Goal: Task Accomplishment & Management: Complete application form

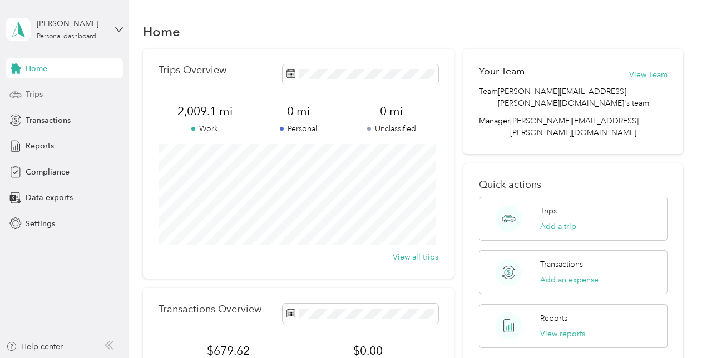
click at [51, 96] on div "Trips" at bounding box center [64, 95] width 117 height 20
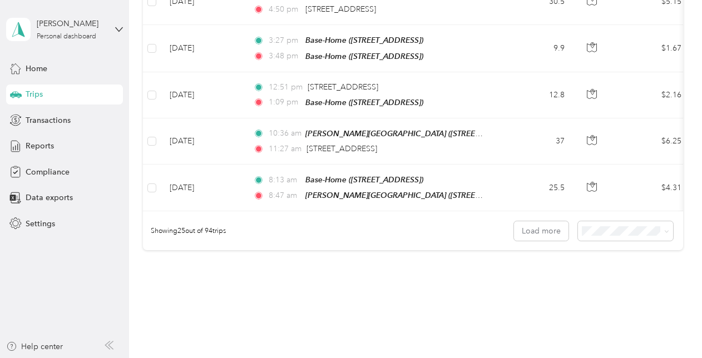
scroll to position [1113, 0]
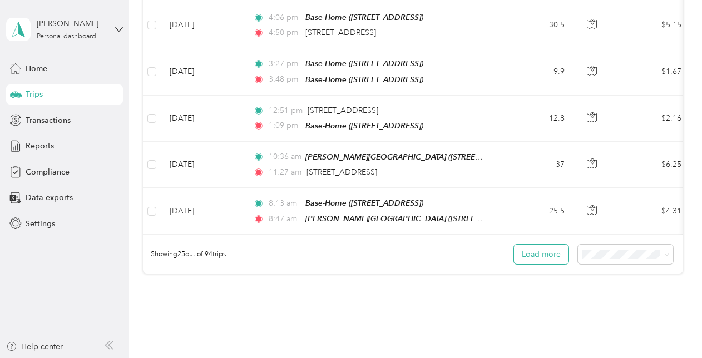
click at [554, 245] on button "Load more" at bounding box center [541, 254] width 54 height 19
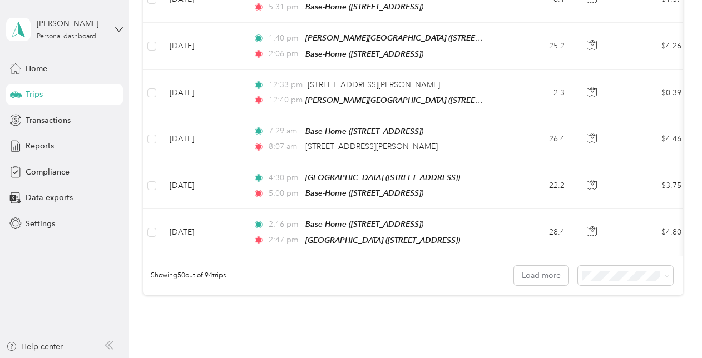
scroll to position [2308, 0]
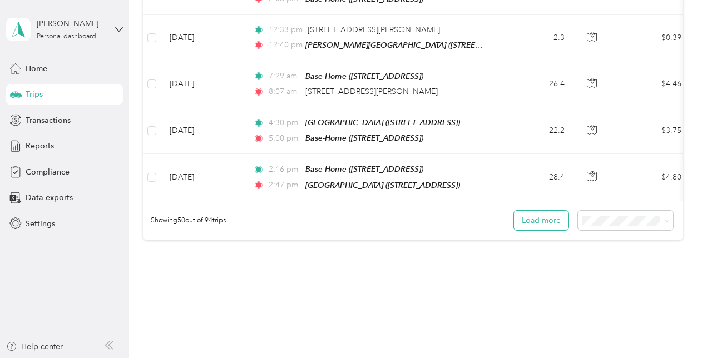
click at [535, 211] on button "Load more" at bounding box center [541, 220] width 54 height 19
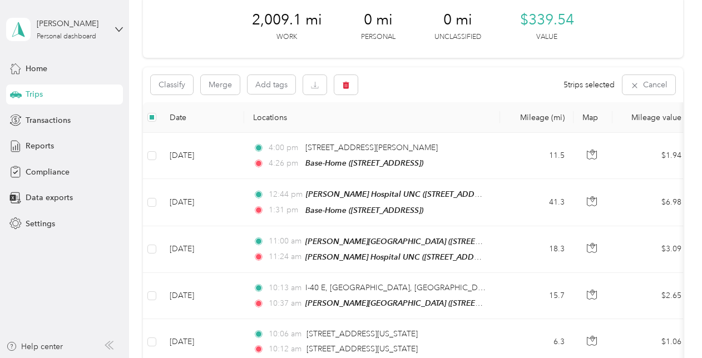
scroll to position [0, 0]
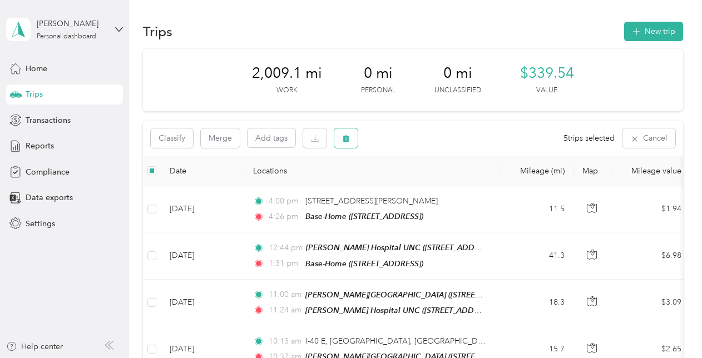
click at [350, 137] on button "button" at bounding box center [345, 137] width 23 height 19
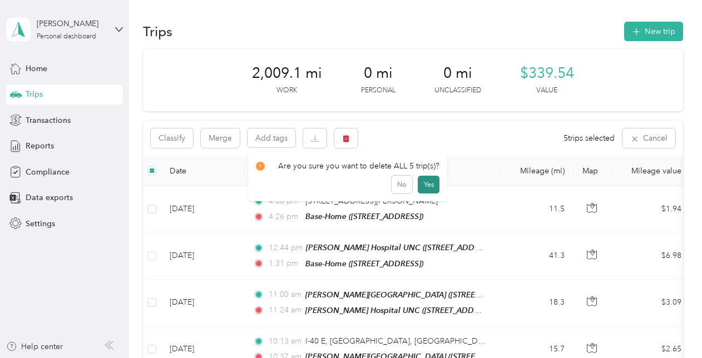
click at [423, 185] on button "Yes" at bounding box center [429, 185] width 22 height 18
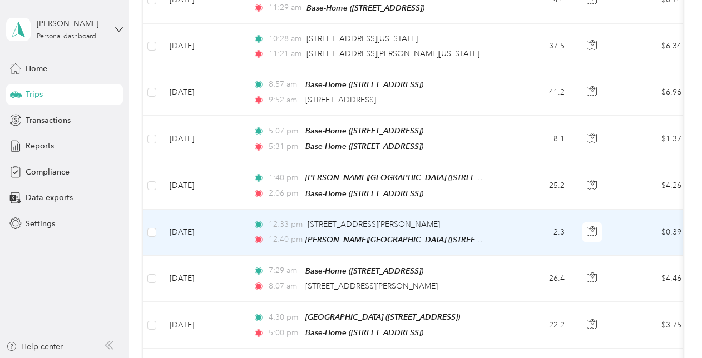
scroll to position [2057, 0]
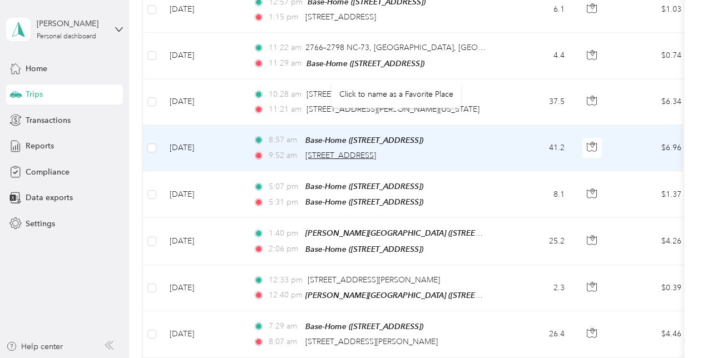
click at [376, 151] on span "[STREET_ADDRESS]" at bounding box center [340, 155] width 71 height 9
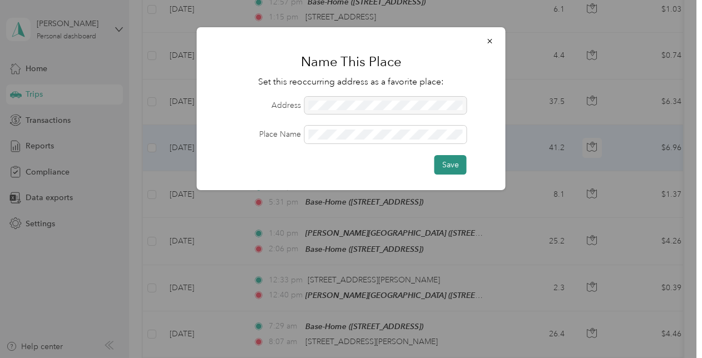
click at [450, 162] on button "Save" at bounding box center [450, 164] width 32 height 19
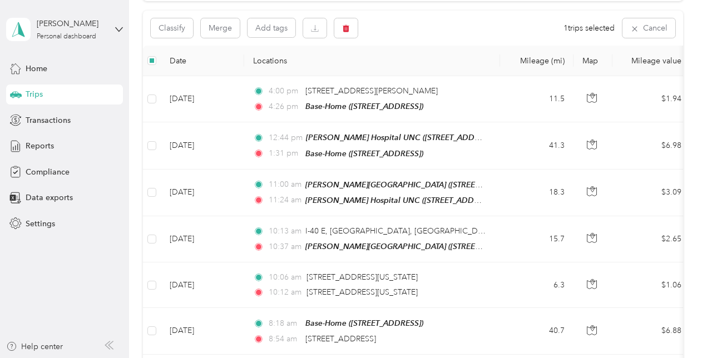
scroll to position [0, 0]
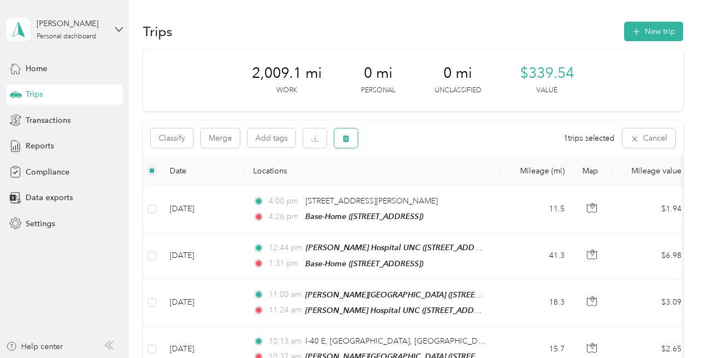
click at [347, 138] on icon "button" at bounding box center [346, 139] width 8 height 8
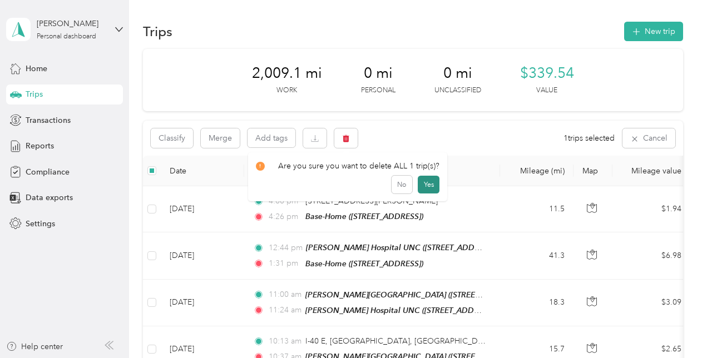
click at [430, 179] on button "Yes" at bounding box center [429, 185] width 22 height 18
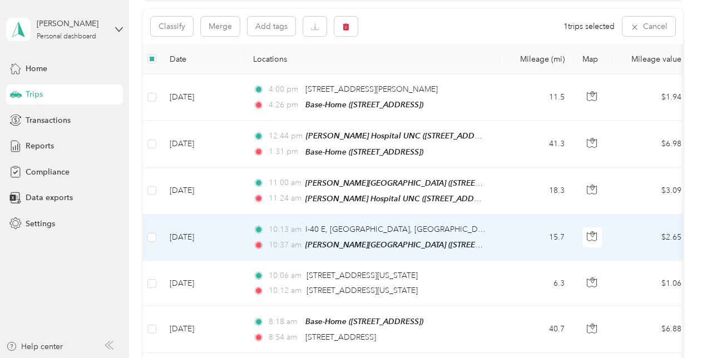
scroll to position [110, 0]
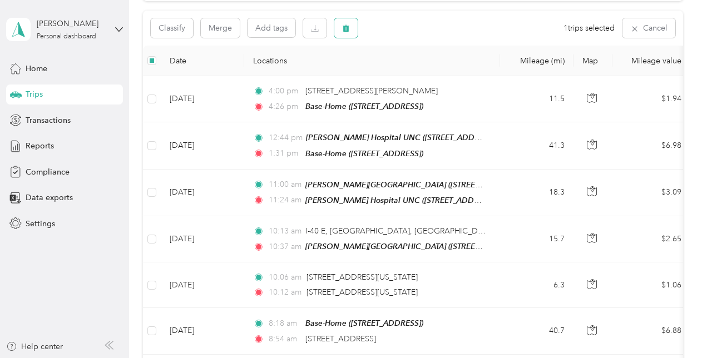
click at [346, 26] on icon "button" at bounding box center [346, 28] width 7 height 7
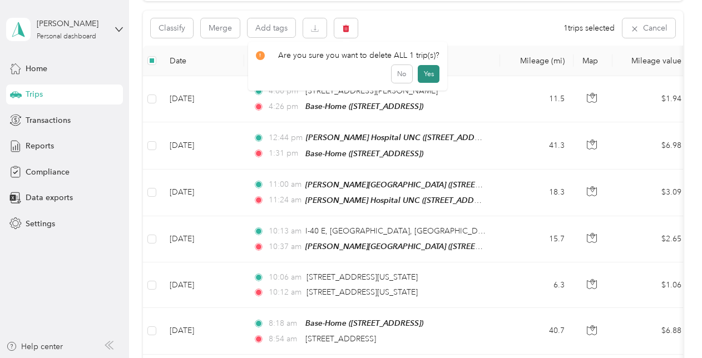
click at [421, 77] on button "Yes" at bounding box center [429, 74] width 22 height 18
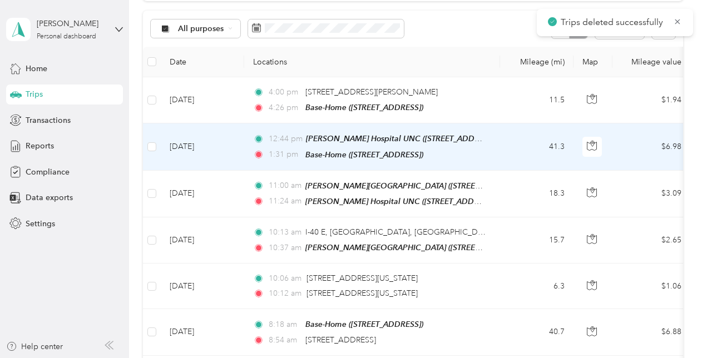
scroll to position [0, 0]
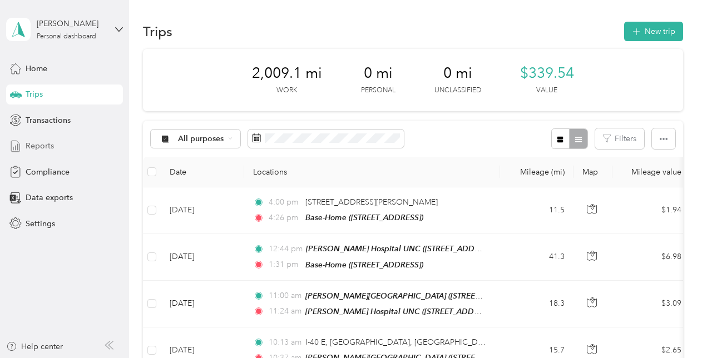
click at [43, 143] on span "Reports" at bounding box center [40, 146] width 28 height 12
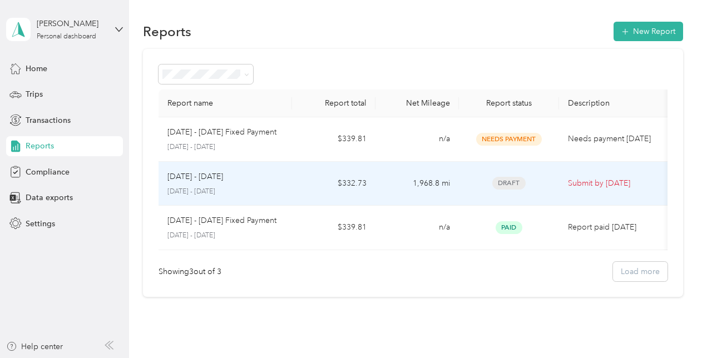
click at [586, 186] on p "Submit by [DATE]" at bounding box center [614, 183] width 93 height 12
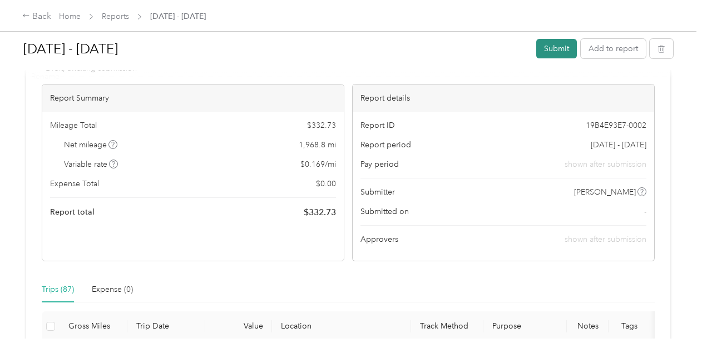
scroll to position [56, 0]
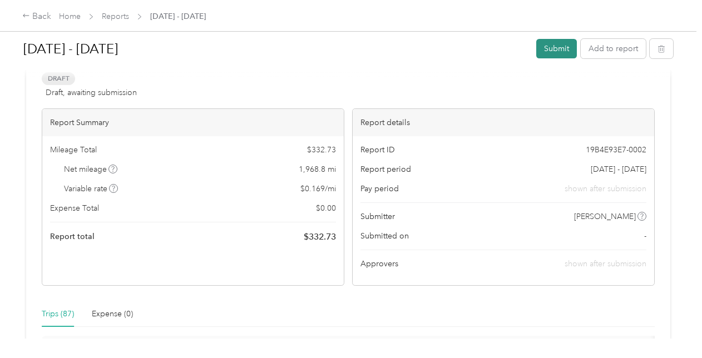
click at [556, 52] on button "Submit" at bounding box center [556, 48] width 41 height 19
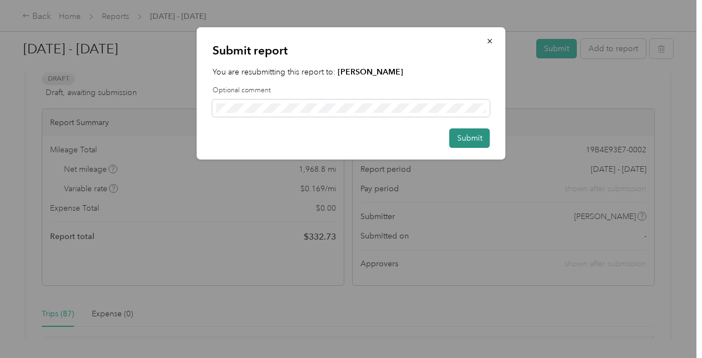
click at [470, 137] on button "Submit" at bounding box center [469, 137] width 41 height 19
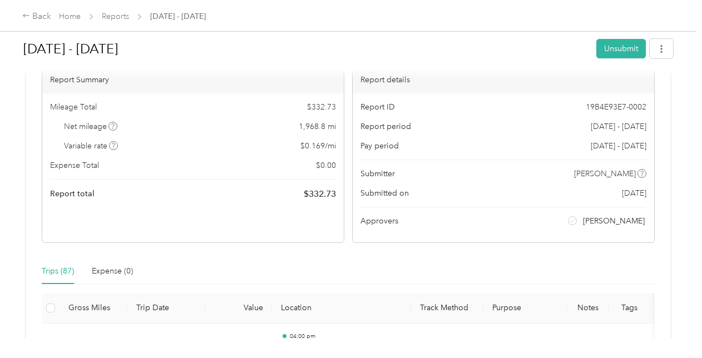
scroll to position [0, 0]
